Goal: Information Seeking & Learning: Learn about a topic

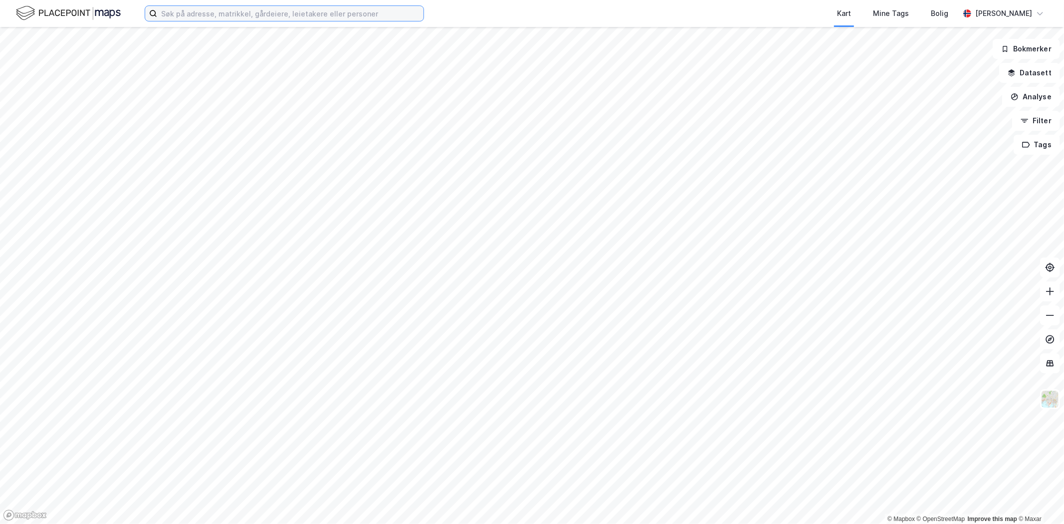
click at [200, 13] on input at bounding box center [290, 13] width 266 height 15
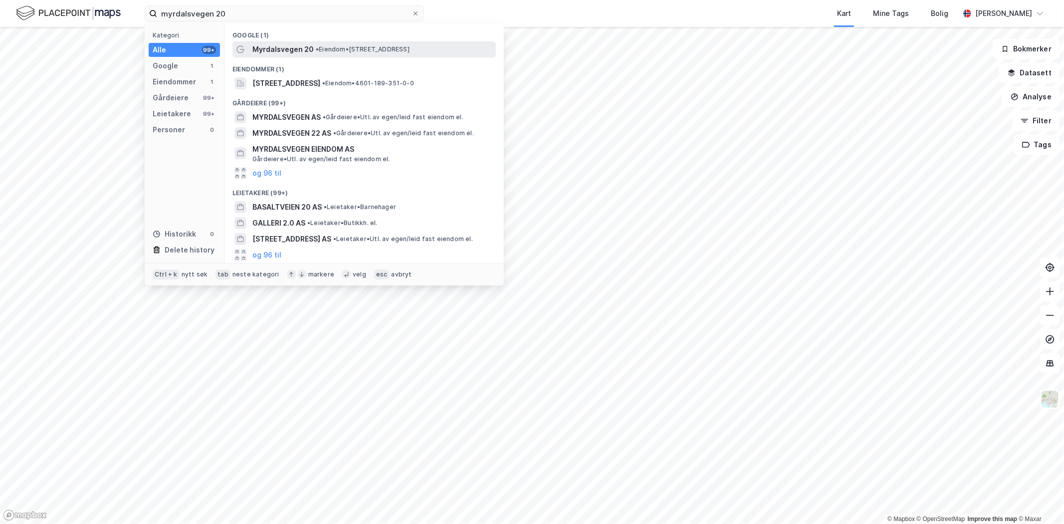
click at [316, 47] on span "•" at bounding box center [317, 48] width 3 height 7
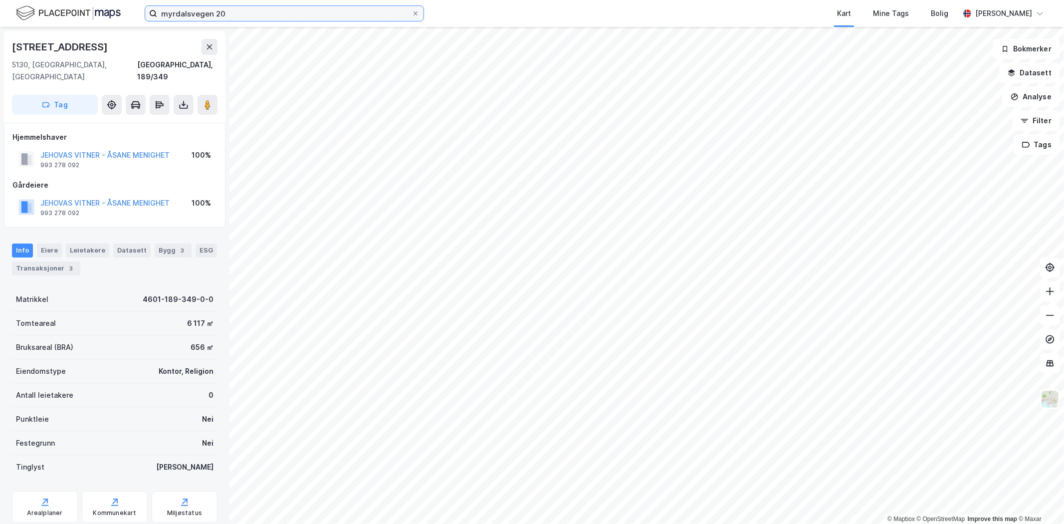
click at [285, 8] on input "myrdalsvegen 20" at bounding box center [284, 13] width 254 height 15
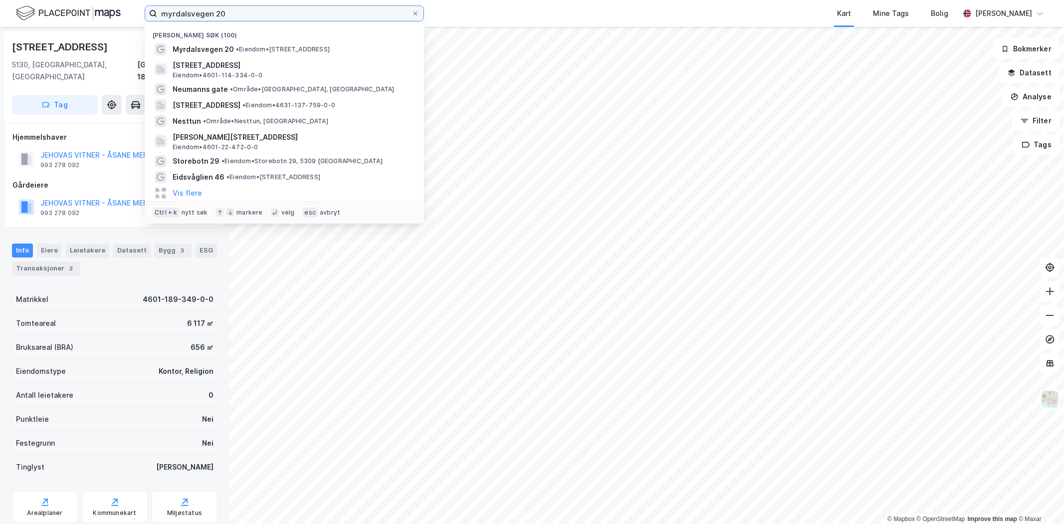
click at [285, 8] on input "myrdalsvegen 20" at bounding box center [284, 13] width 254 height 15
paste input "Landboden 31"
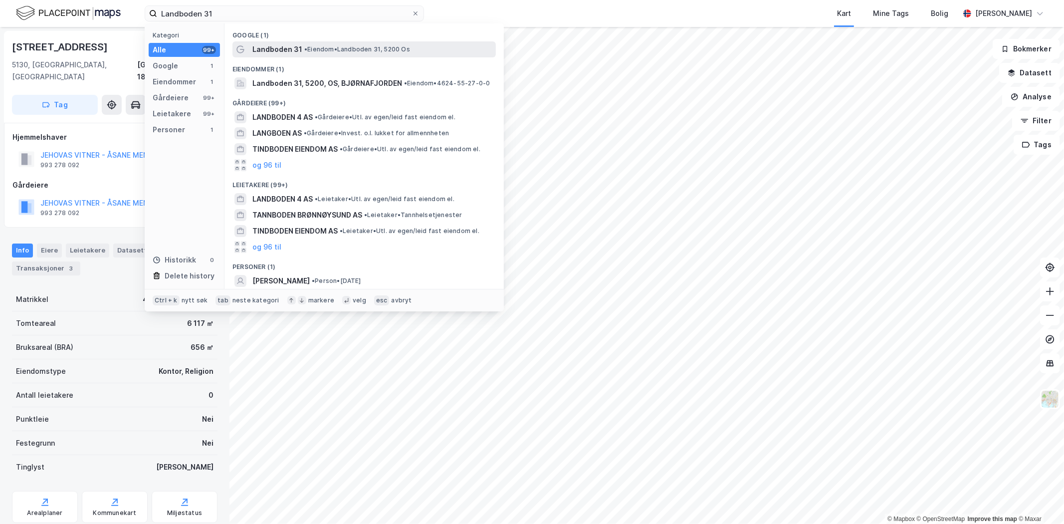
click at [273, 56] on div "Landboden 31 • Eiendom • Landboden 31, 5200 Os" at bounding box center [363, 49] width 263 height 16
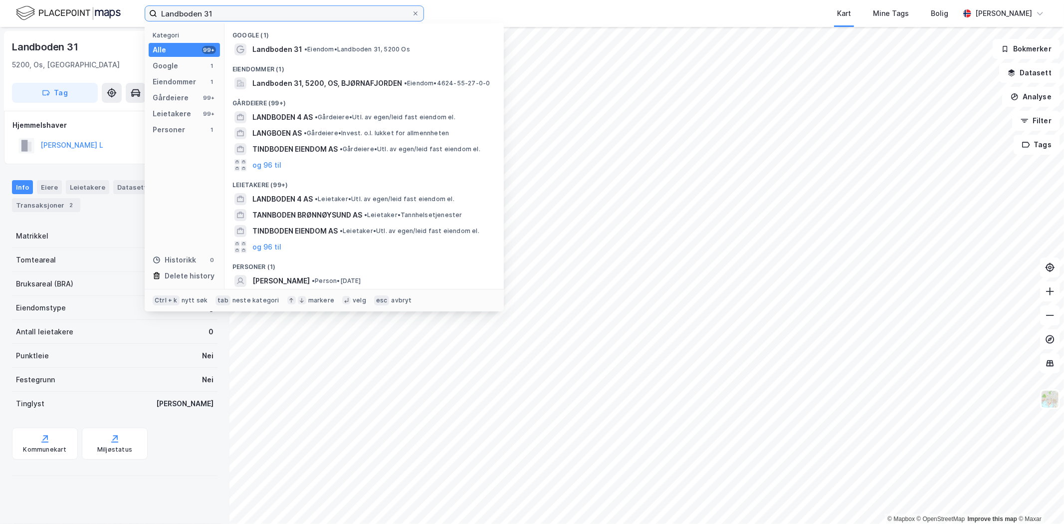
click at [190, 12] on input "Landboden 31" at bounding box center [284, 13] width 254 height 15
click at [235, 14] on input "Landboden 31" at bounding box center [284, 13] width 254 height 15
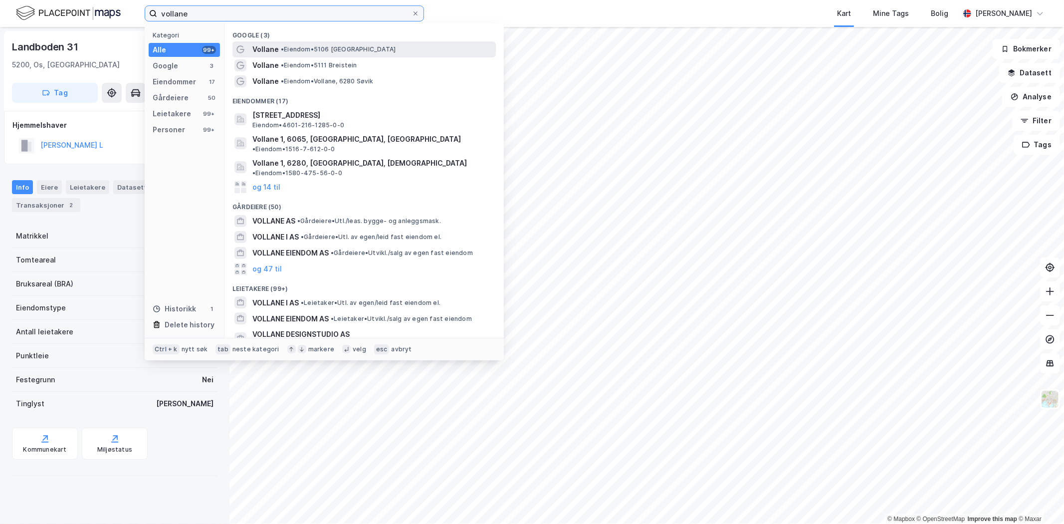
type input "vollane"
click at [270, 47] on span "Vollane" at bounding box center [265, 49] width 26 height 12
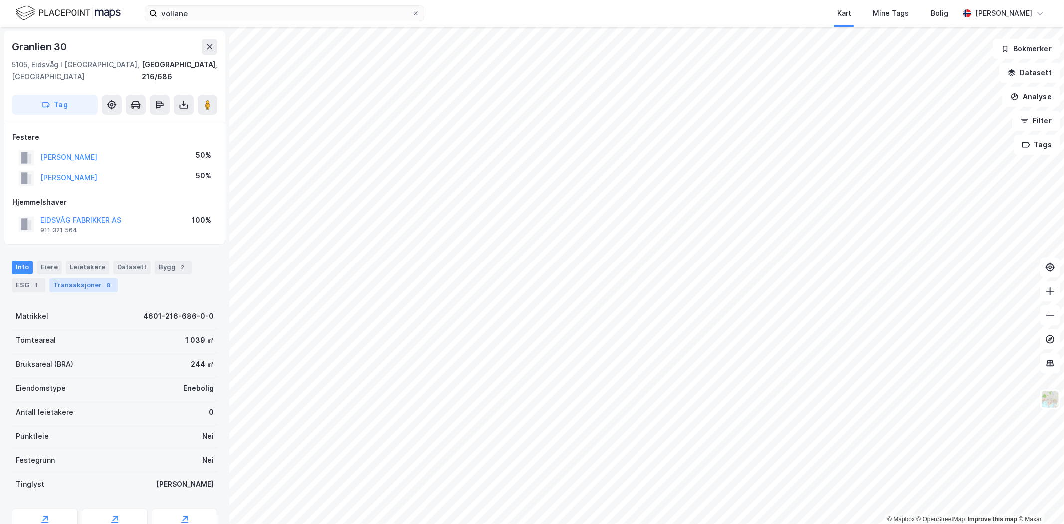
click at [61, 278] on div "Transaksjoner 8" at bounding box center [83, 285] width 68 height 14
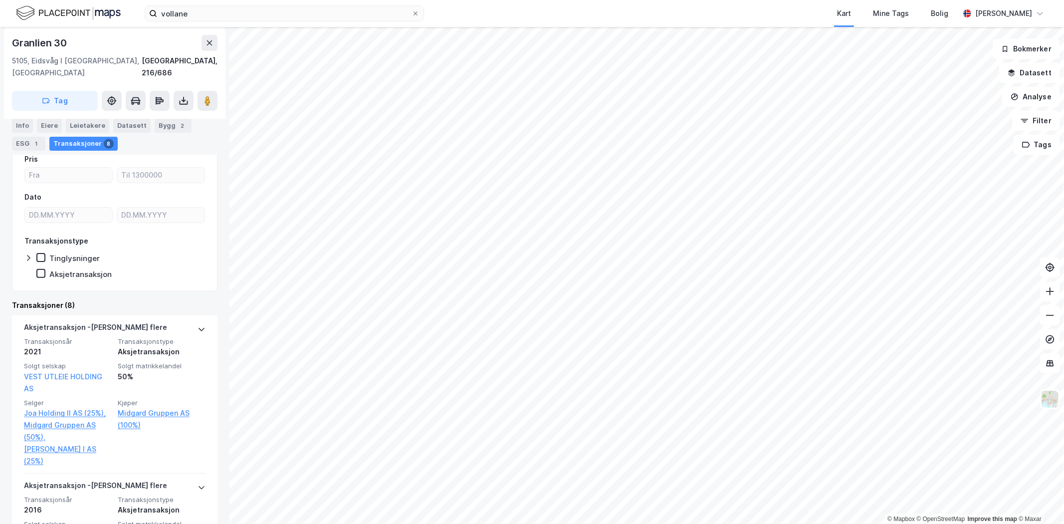
scroll to position [166, 0]
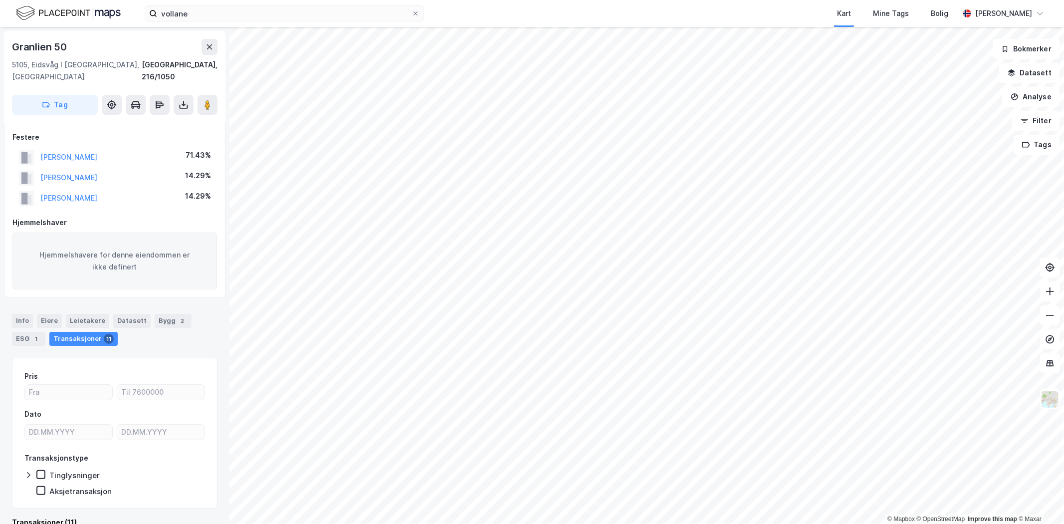
scroll to position [8, 0]
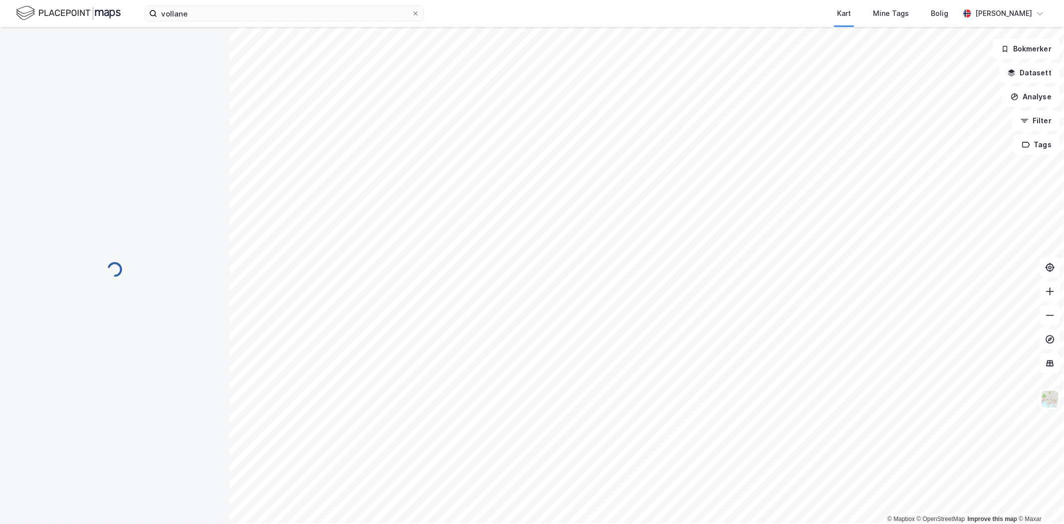
scroll to position [8, 0]
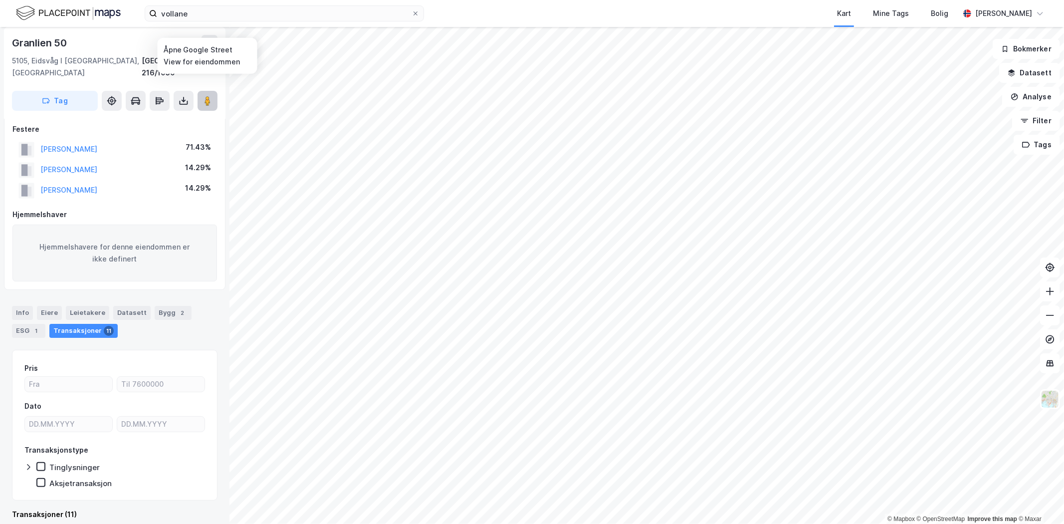
click at [210, 95] on button at bounding box center [208, 101] width 20 height 20
